Goal: Transaction & Acquisition: Purchase product/service

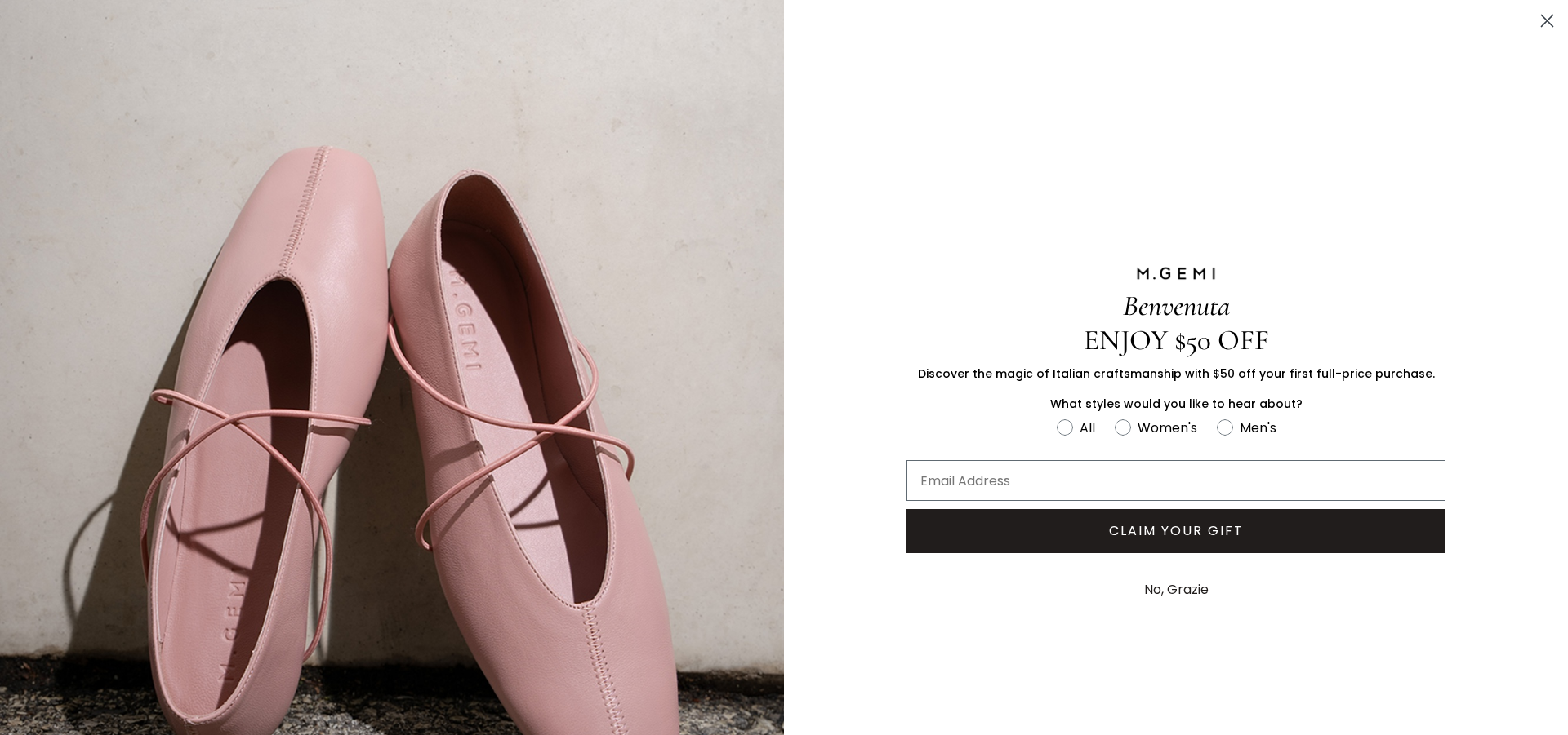
click at [1533, 18] on circle "Close dialog" at bounding box center [1547, 21] width 27 height 27
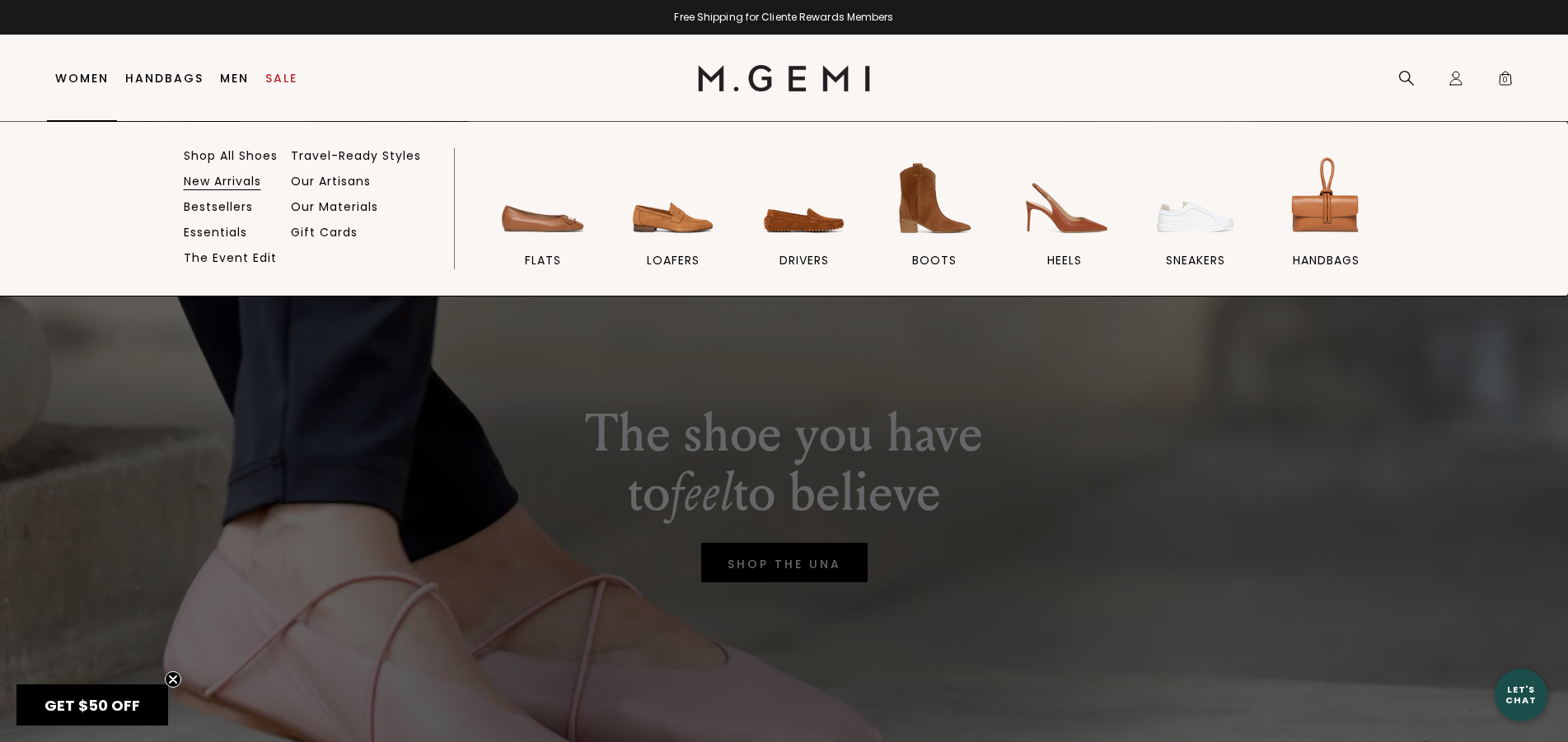
click at [218, 181] on link "New Arrivals" at bounding box center [222, 180] width 78 height 15
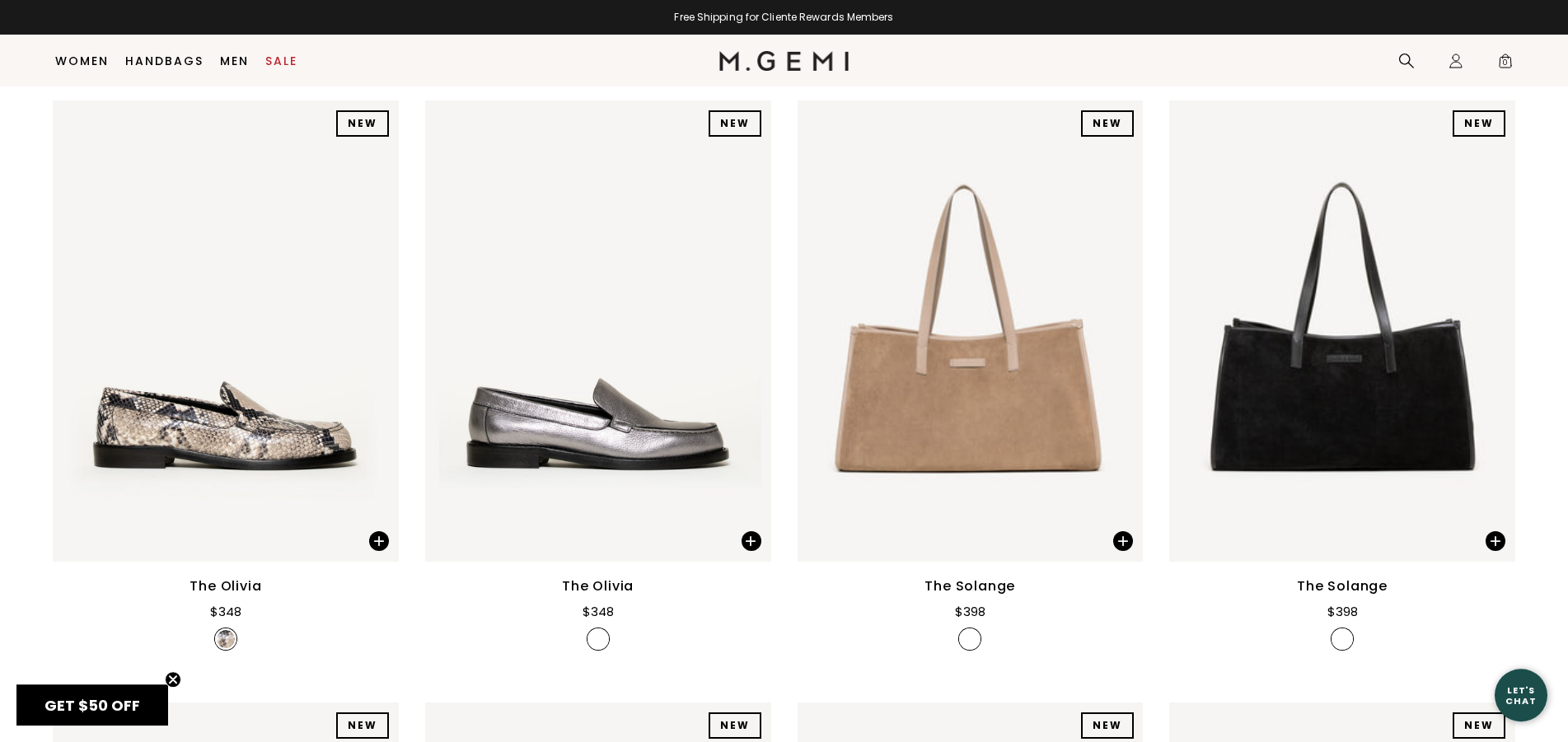
scroll to position [1394, 0]
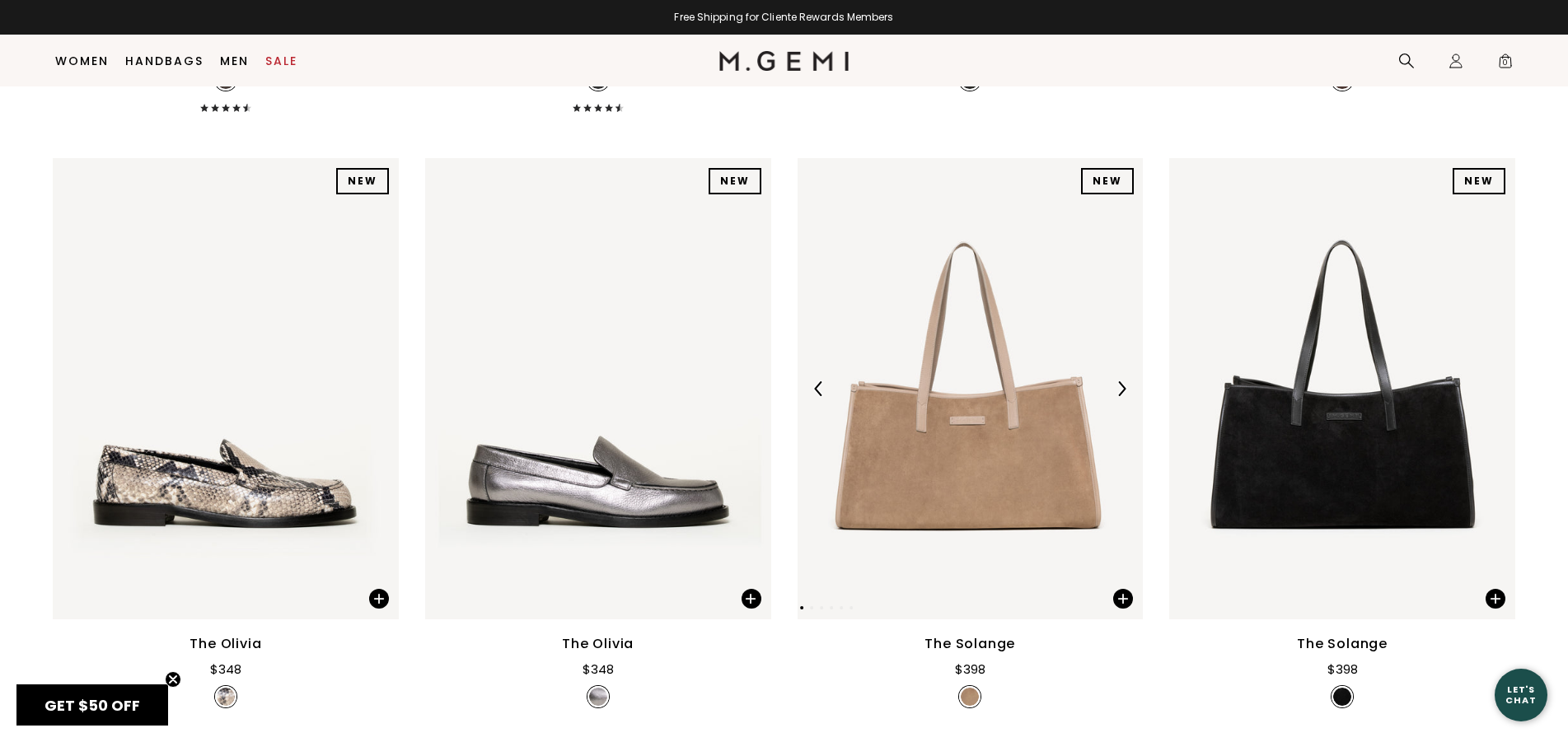
click at [1125, 397] on img at bounding box center [1121, 388] width 15 height 15
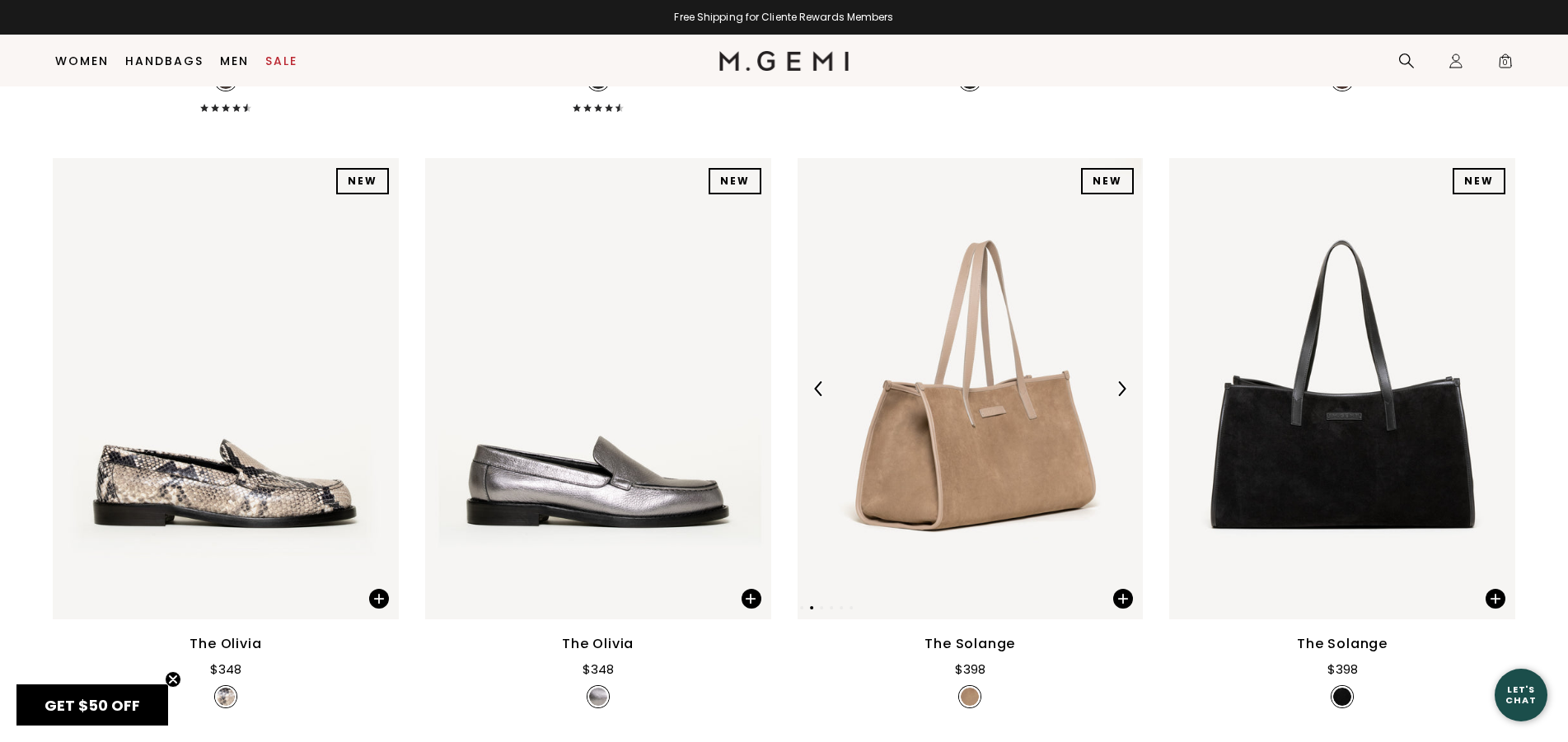
click at [1125, 397] on img at bounding box center [1121, 388] width 15 height 15
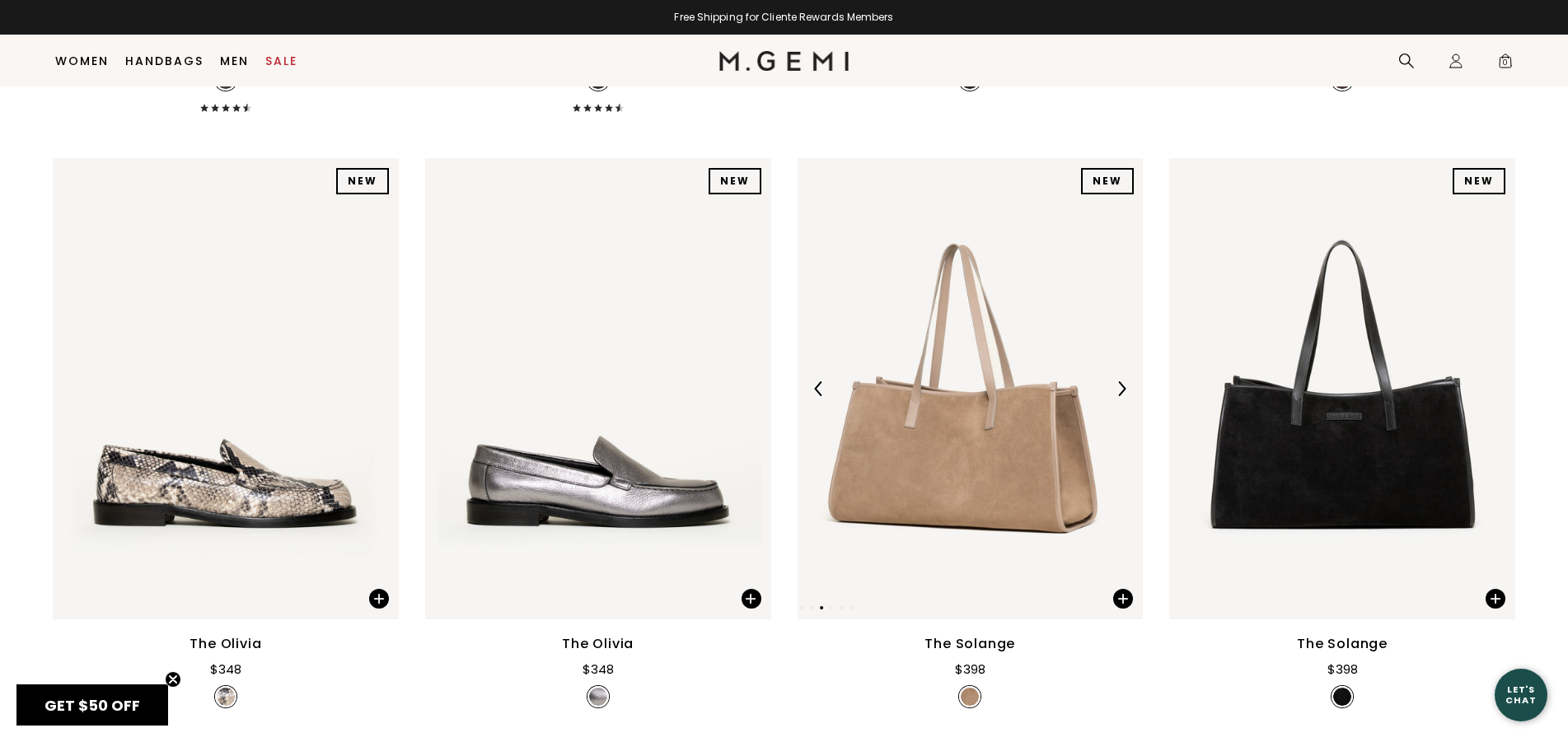
click at [1125, 397] on img at bounding box center [1121, 388] width 15 height 15
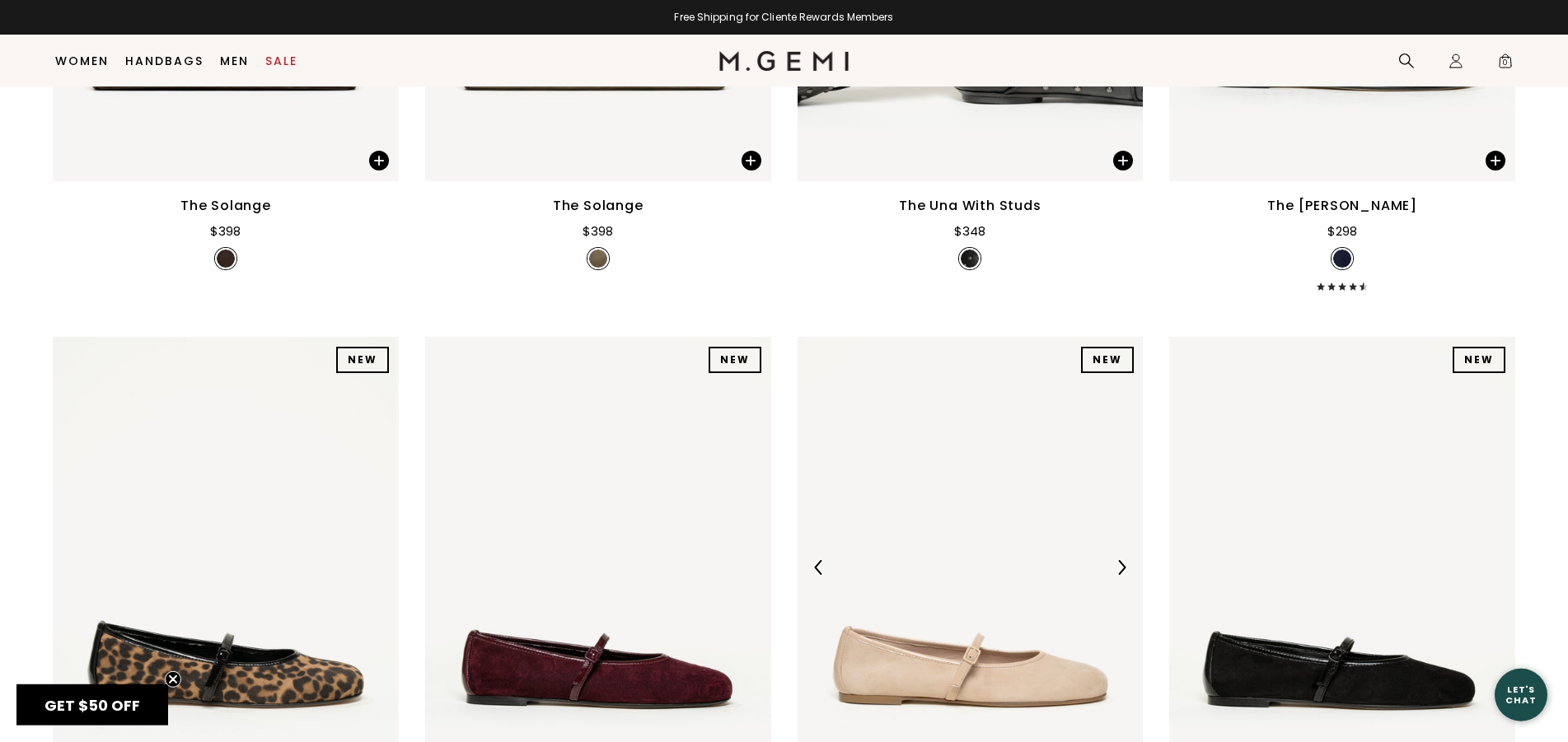
scroll to position [2486, 0]
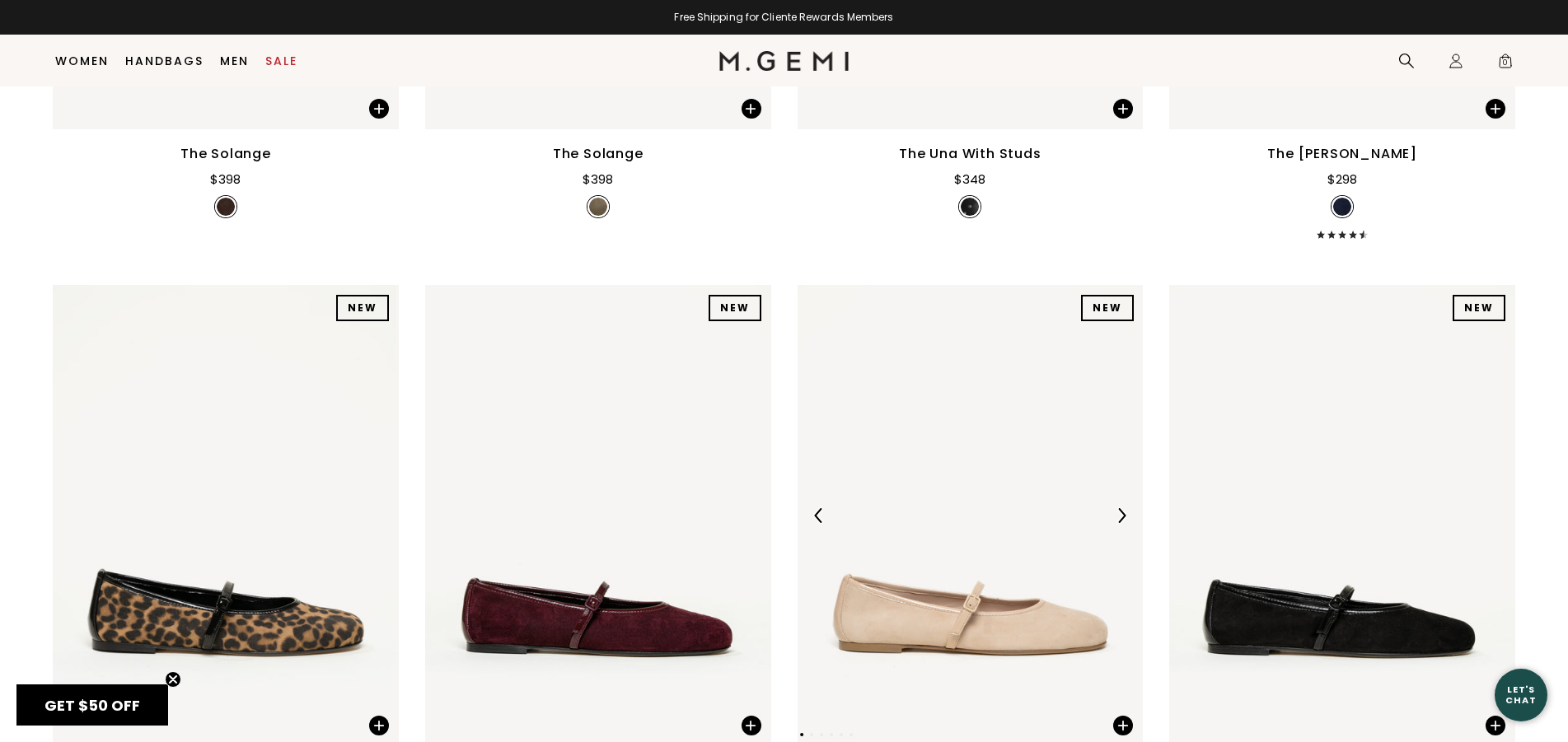
click at [1124, 523] on img at bounding box center [1121, 515] width 15 height 15
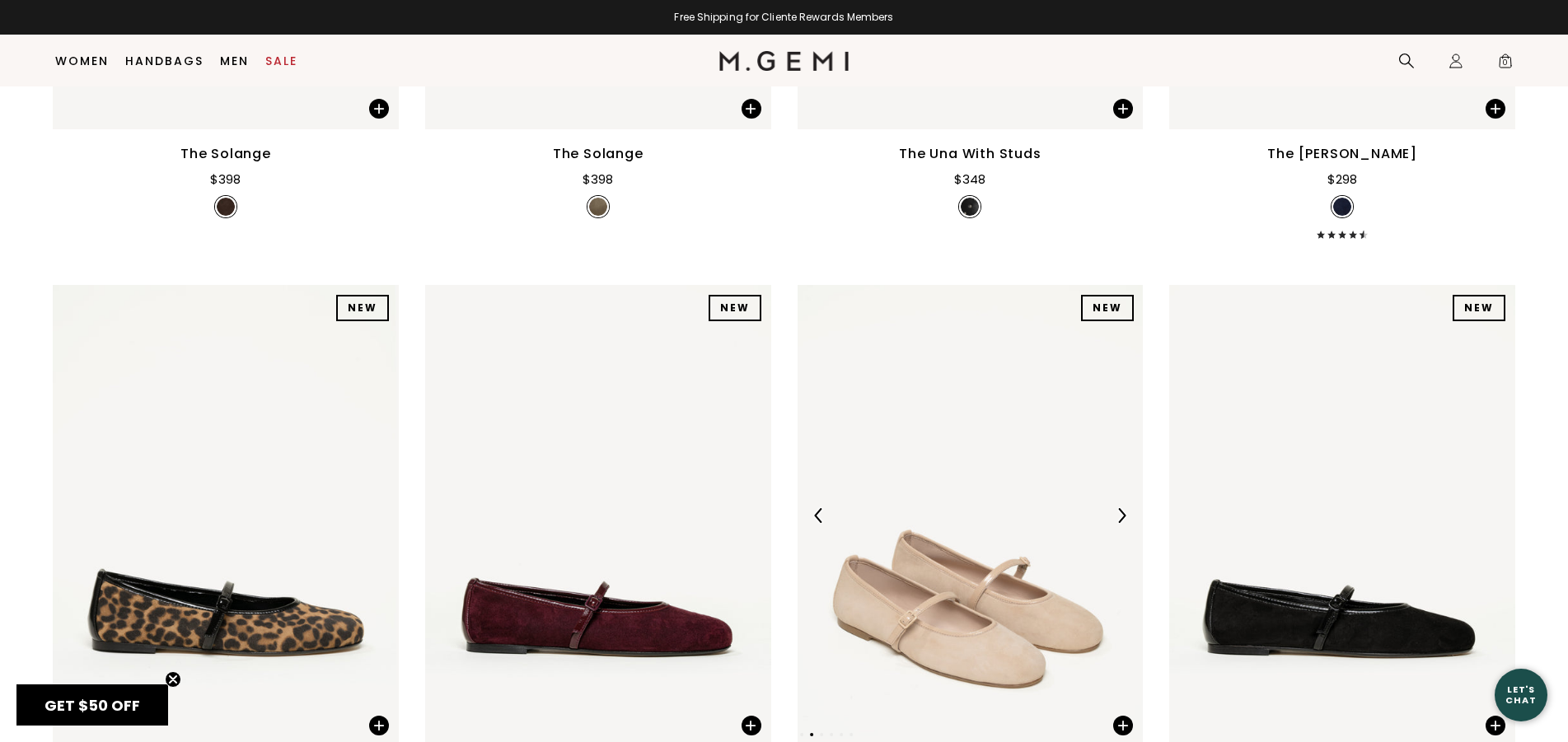
click at [1124, 523] on img at bounding box center [1121, 515] width 15 height 15
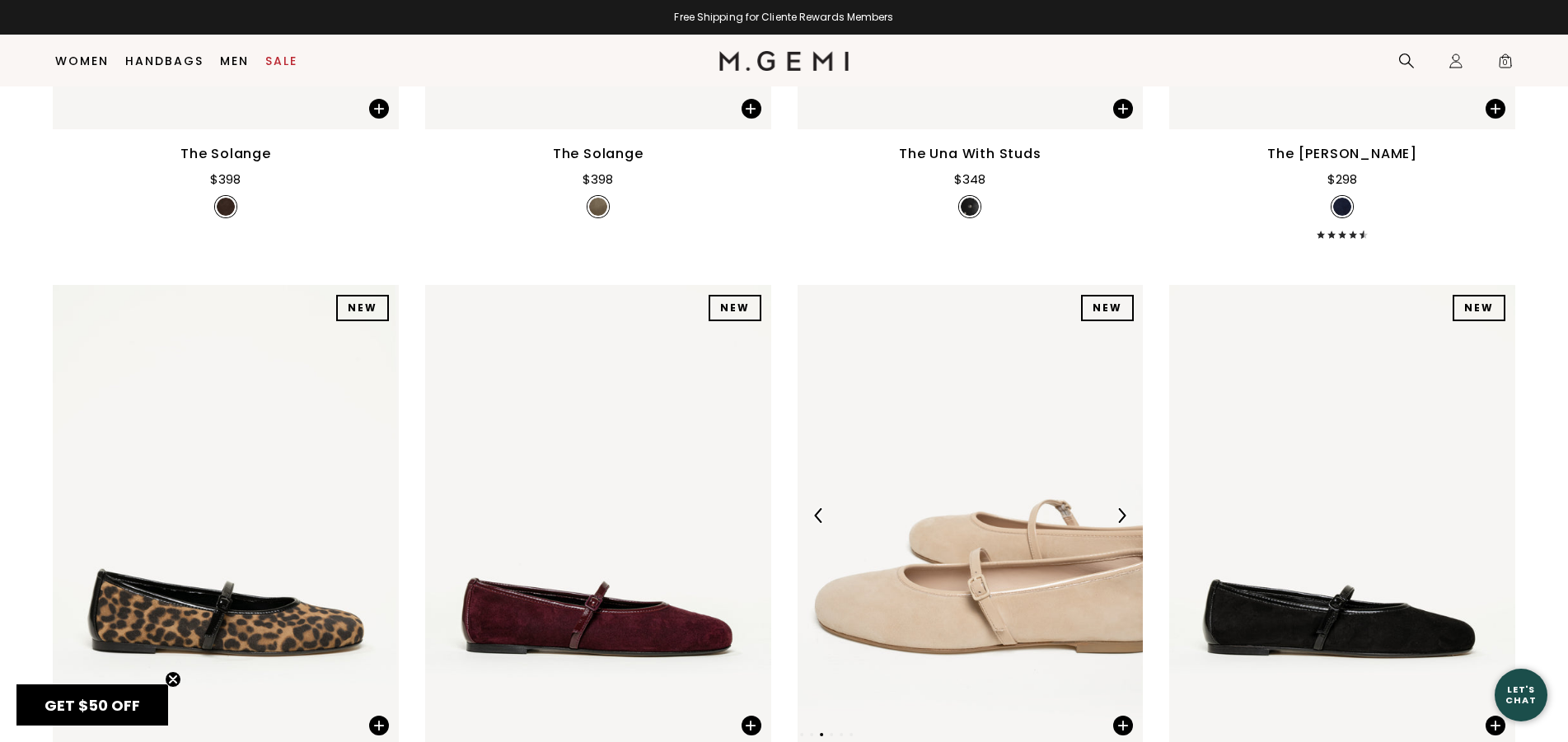
click at [1124, 523] on img at bounding box center [1121, 515] width 15 height 15
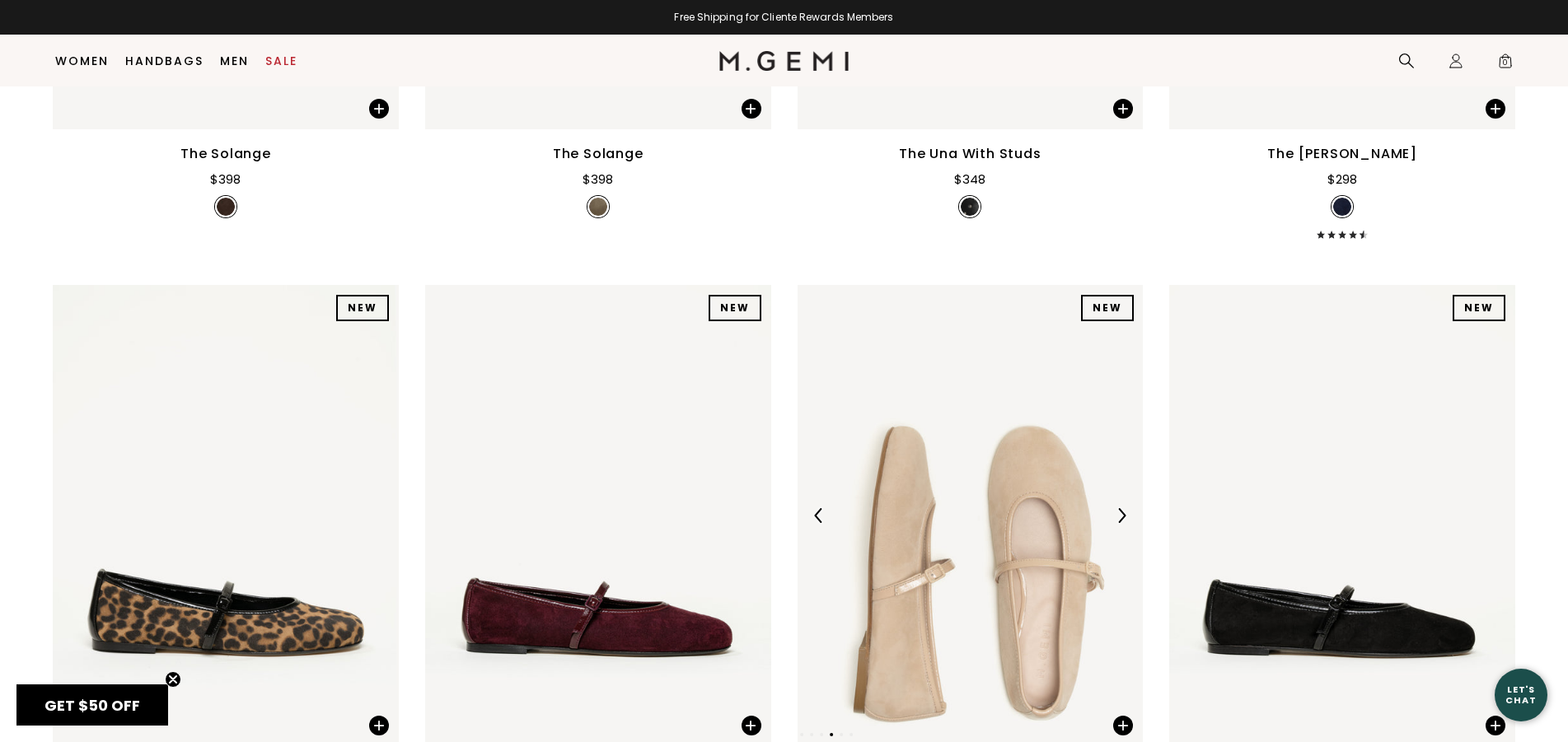
click at [1124, 523] on img at bounding box center [1121, 515] width 15 height 15
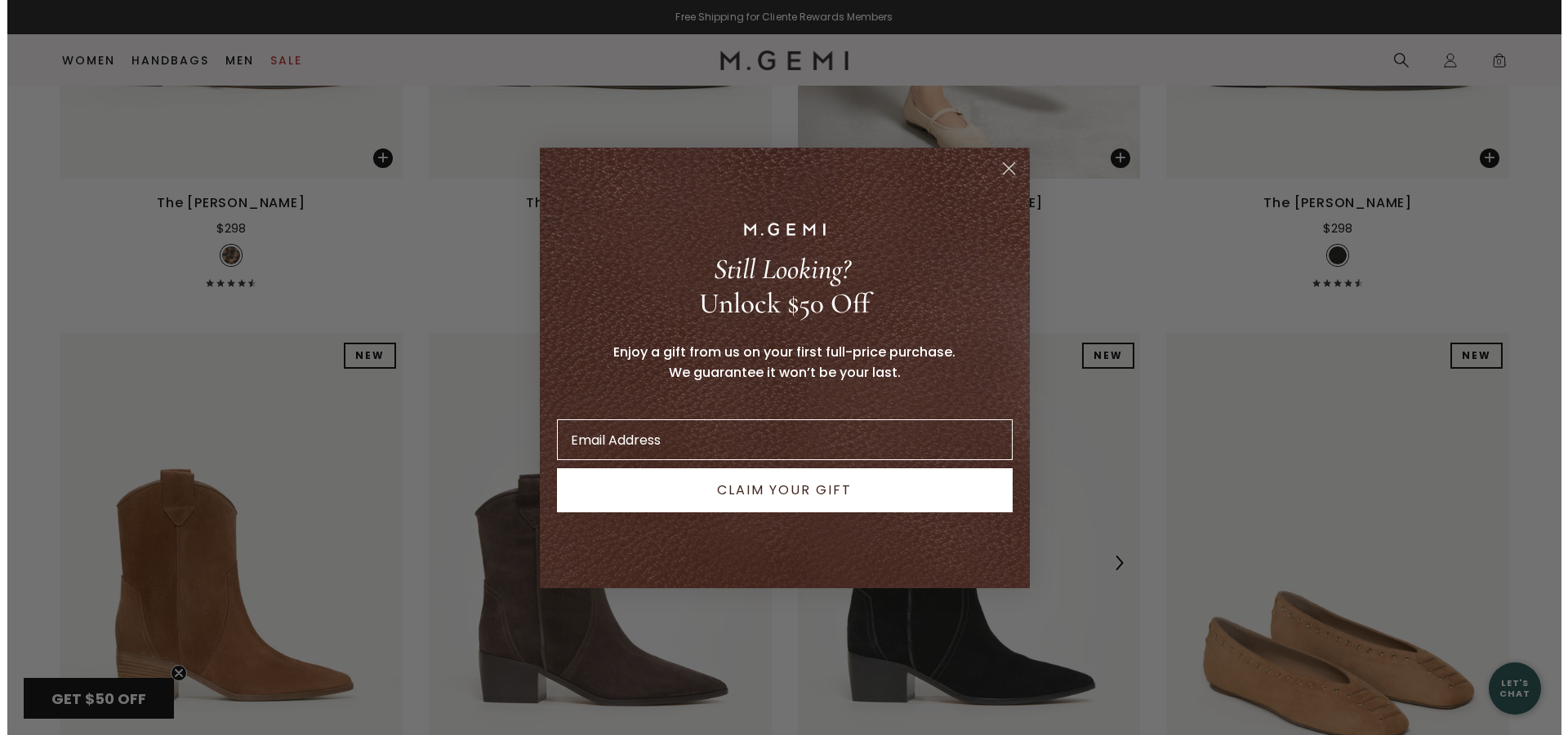
scroll to position [3063, 0]
